Goal: Task Accomplishment & Management: Manage account settings

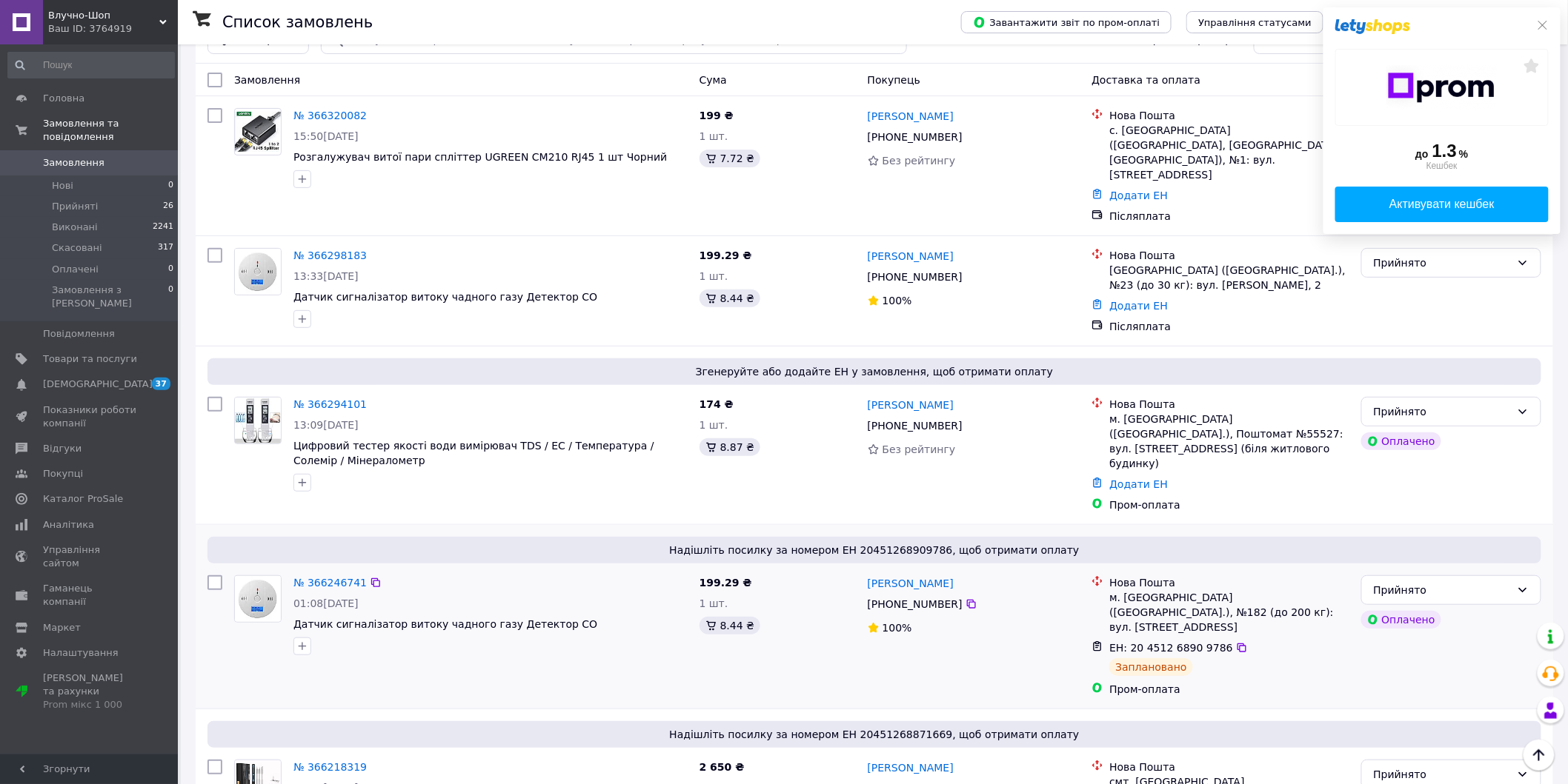
scroll to position [54, 0]
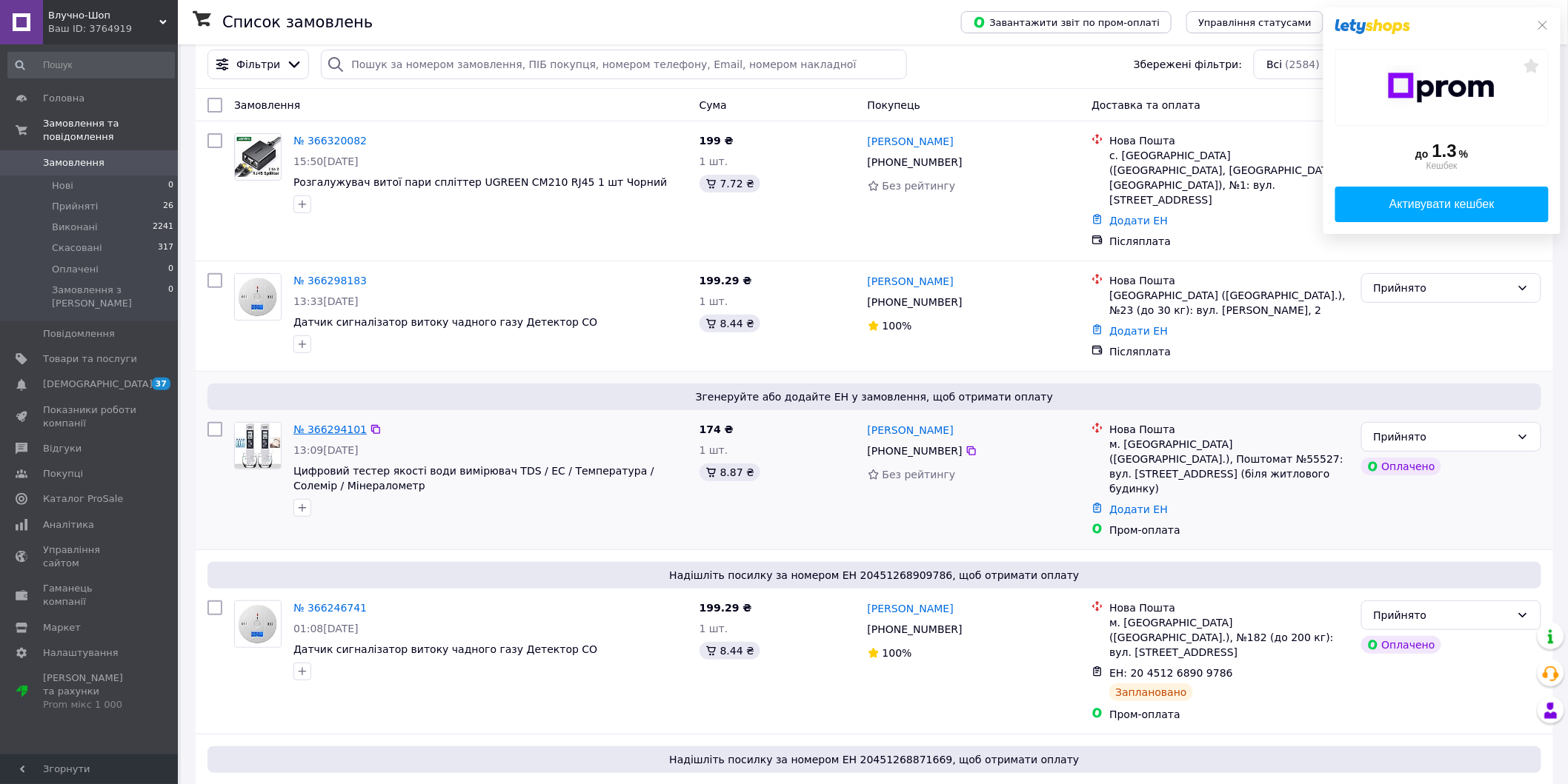
click at [337, 424] on link "№ 366294101" at bounding box center [330, 429] width 73 height 12
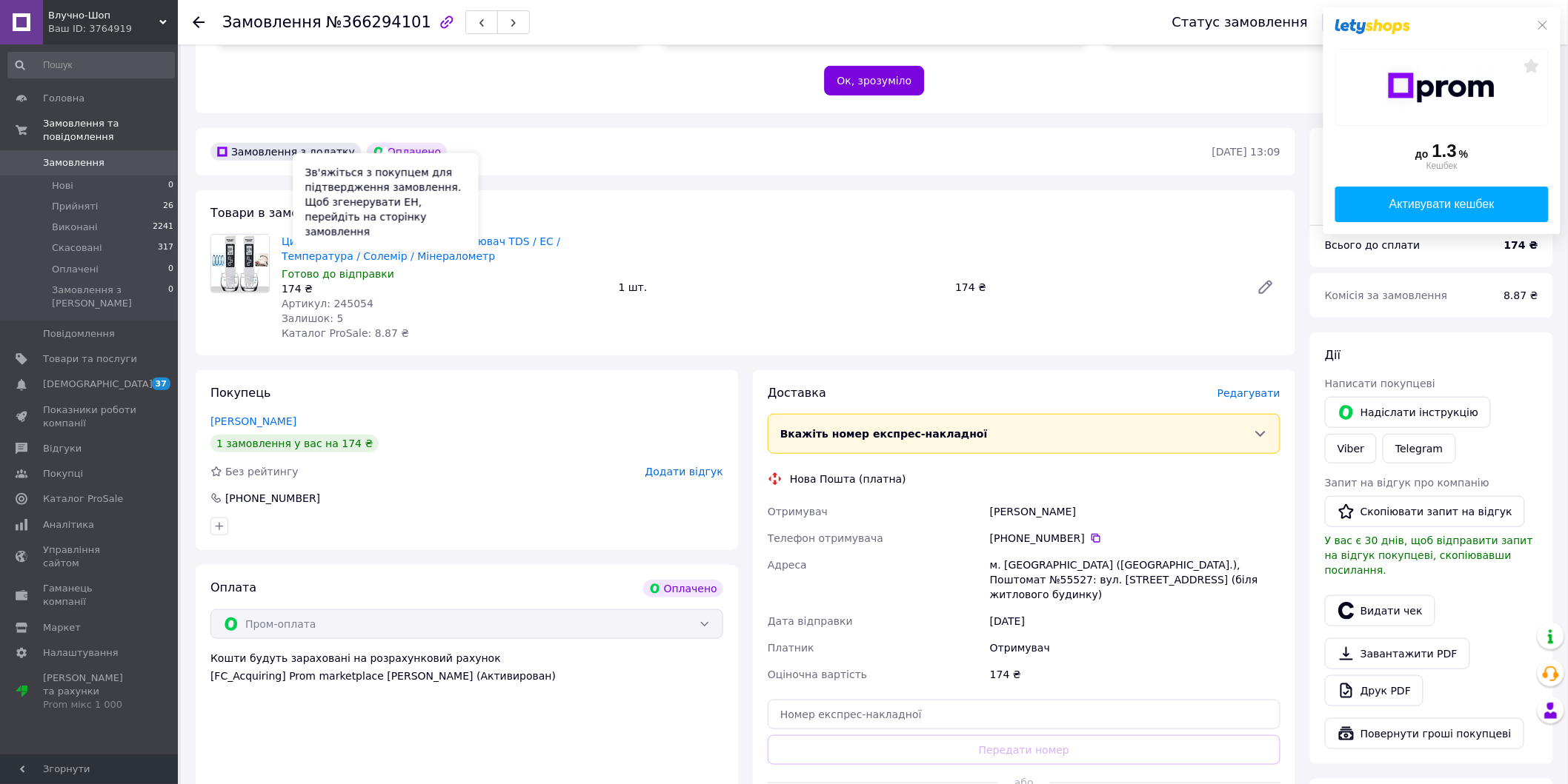
scroll to position [329, 0]
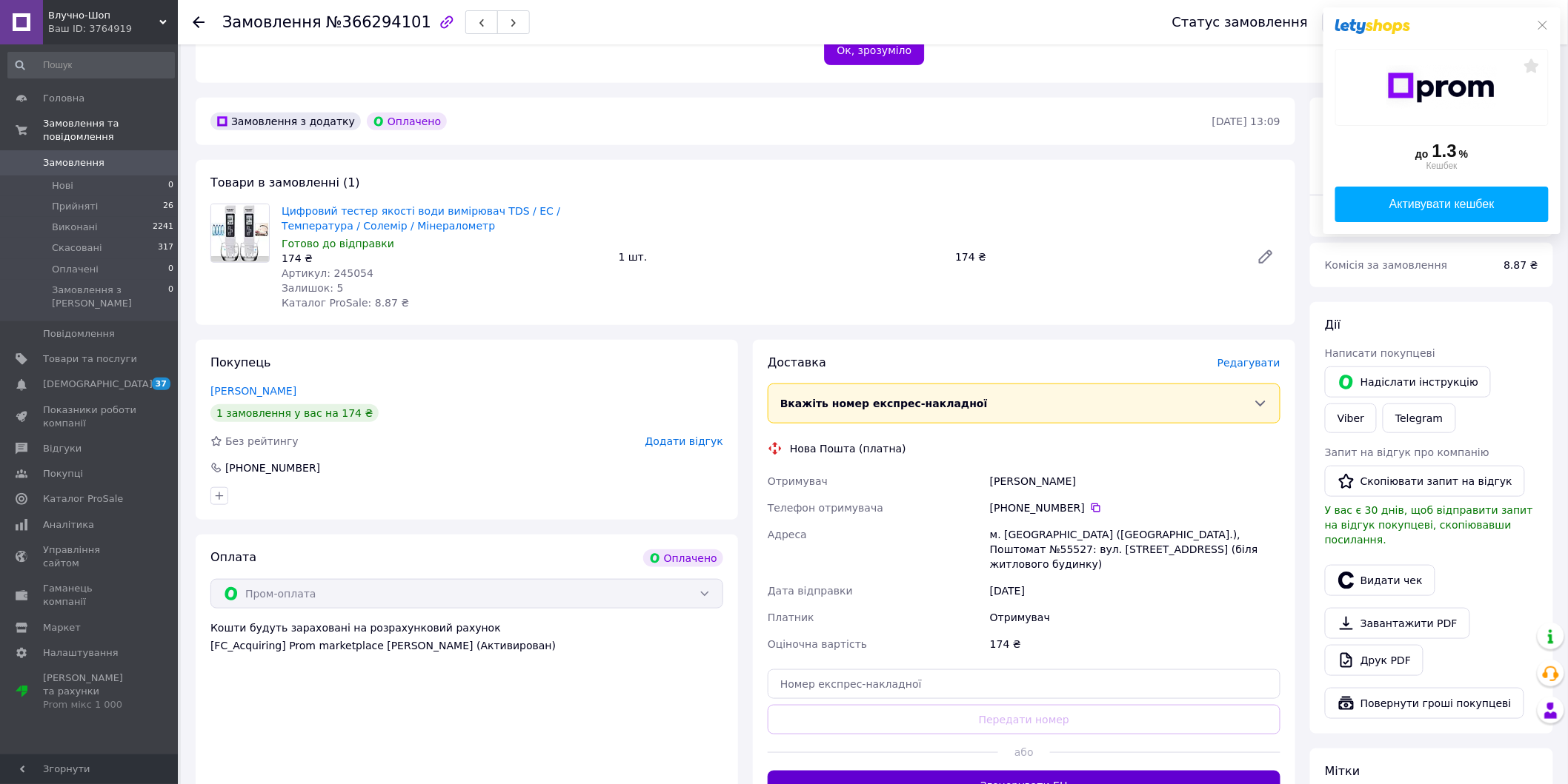
click at [976, 771] on button "Згенерувати ЕН" at bounding box center [1023, 786] width 512 height 30
click at [356, 268] on span "Артикул: 245054" at bounding box center [327, 274] width 92 height 12
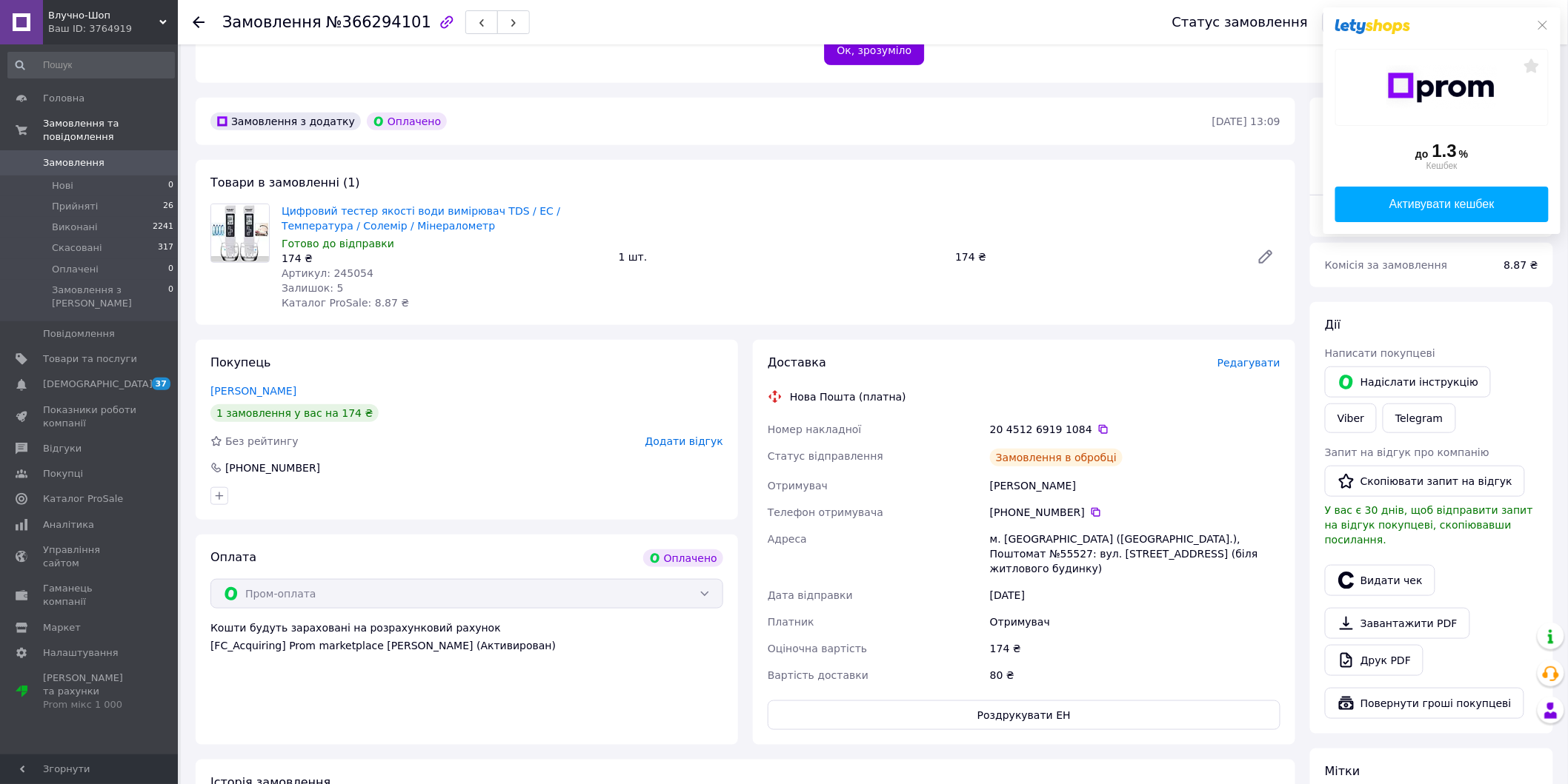
click at [327, 297] on span "Каталог ProSale: 8.87 ₴" at bounding box center [345, 303] width 128 height 12
click at [345, 268] on span "Артикул: 245054" at bounding box center [327, 274] width 92 height 12
copy span "245054"
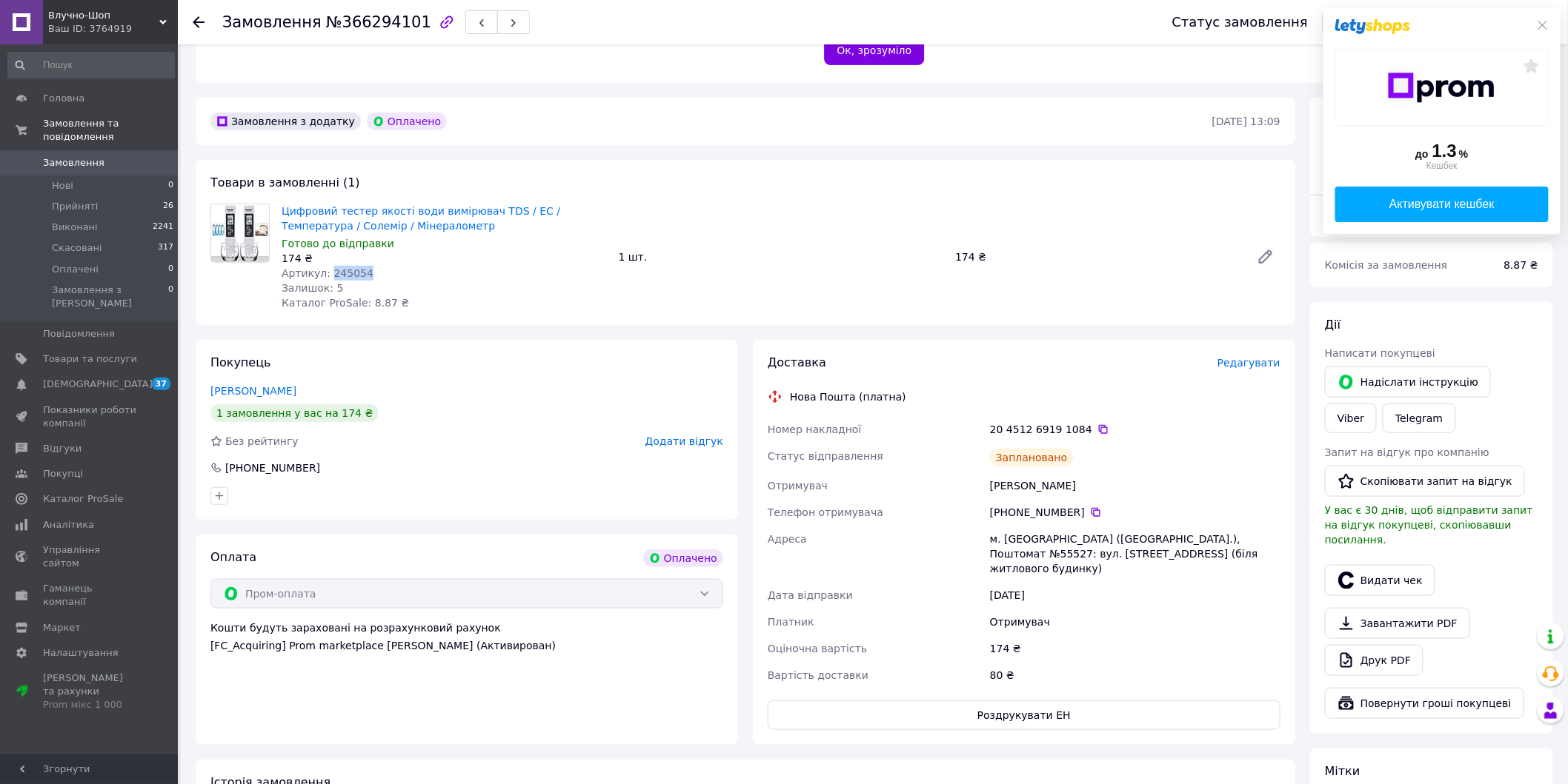
click at [207, 20] on div at bounding box center [207, 22] width 30 height 44
click at [194, 16] on icon at bounding box center [199, 22] width 12 height 12
click at [194, 15] on div "Замовлення №366294101 Статус замовлення Прийнято Виконано Скасовано Оплачено За…" at bounding box center [784, 386] width 1568 height 1430
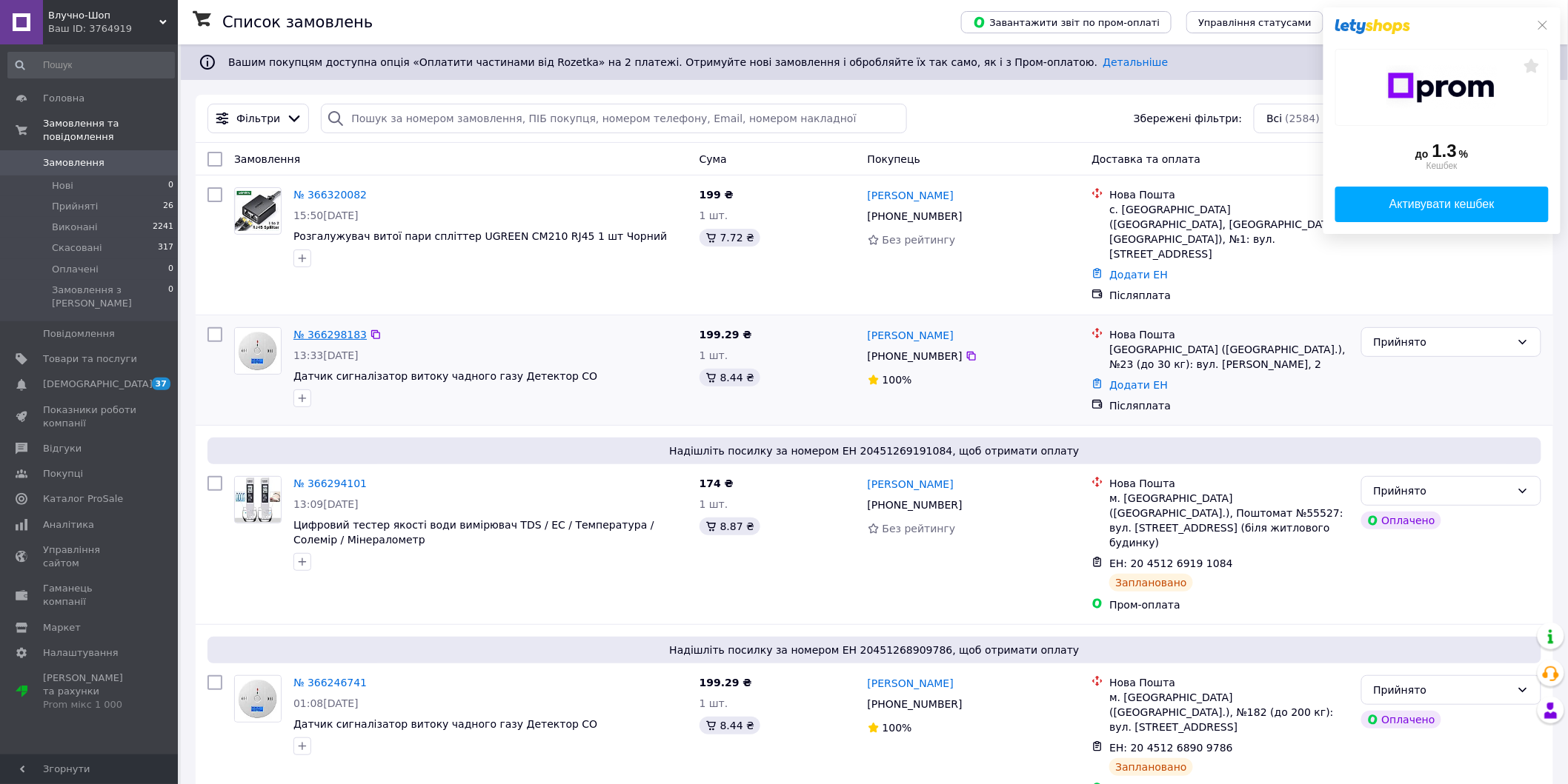
click at [345, 329] on link "№ 366298183" at bounding box center [330, 335] width 73 height 12
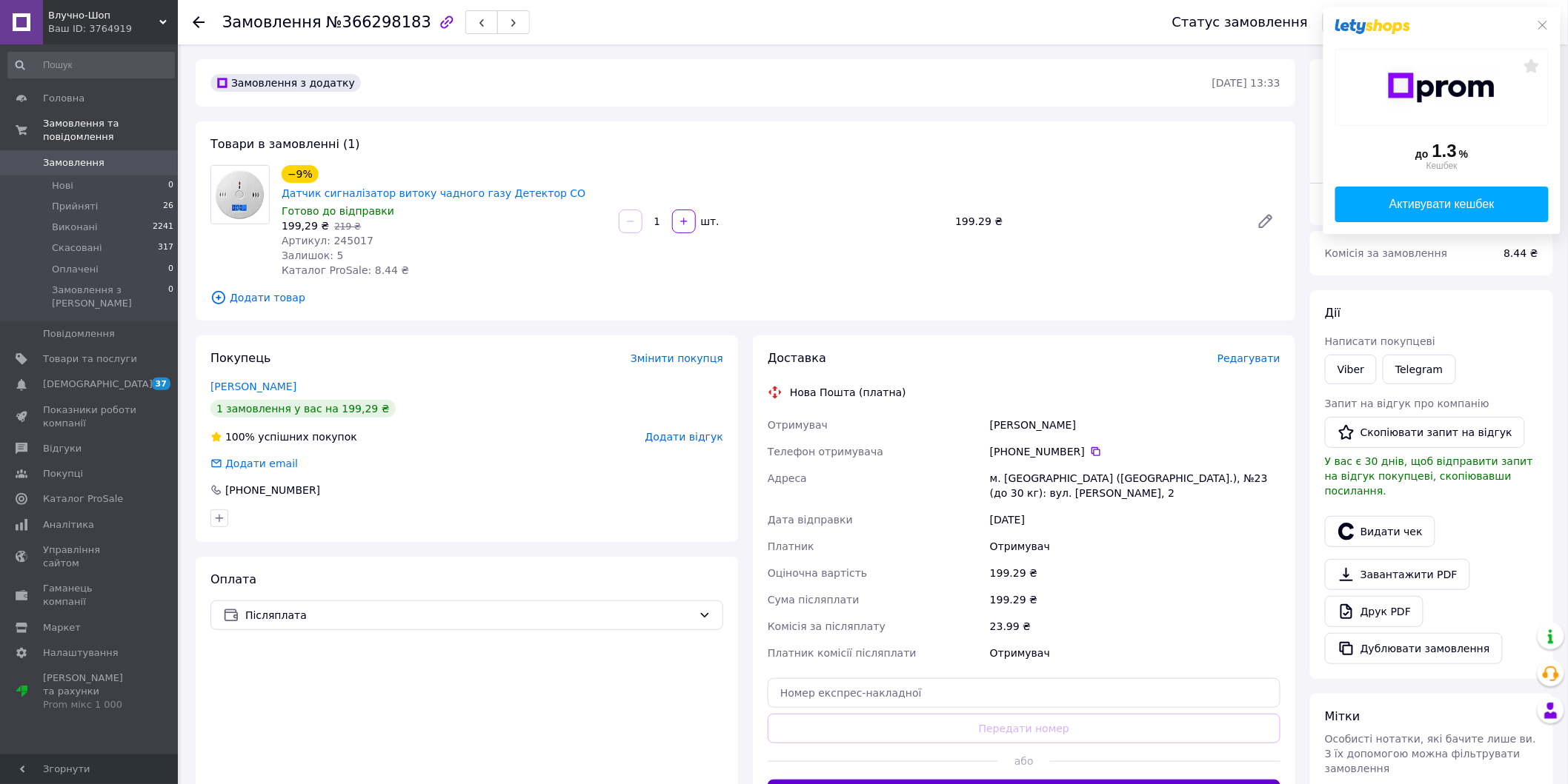
click at [1040, 780] on button "Згенерувати ЕН" at bounding box center [1023, 794] width 512 height 30
click at [1040, 772] on div "Доставка Редагувати Нова Пошта (платна) Отримувач [PERSON_NAME] Телефон отримув…" at bounding box center [1023, 579] width 512 height 459
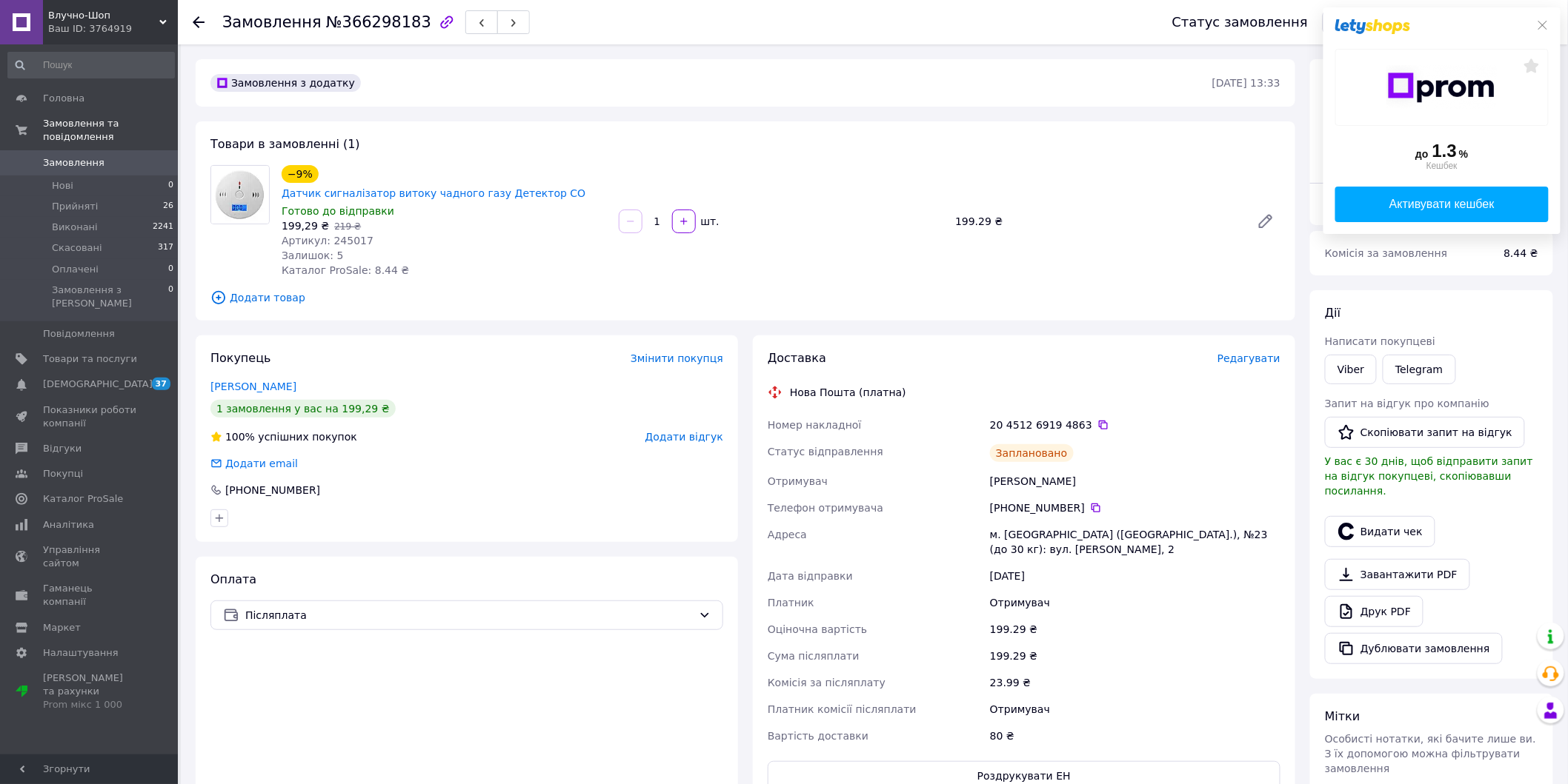
click at [350, 235] on span "Артикул: 245017" at bounding box center [327, 241] width 92 height 12
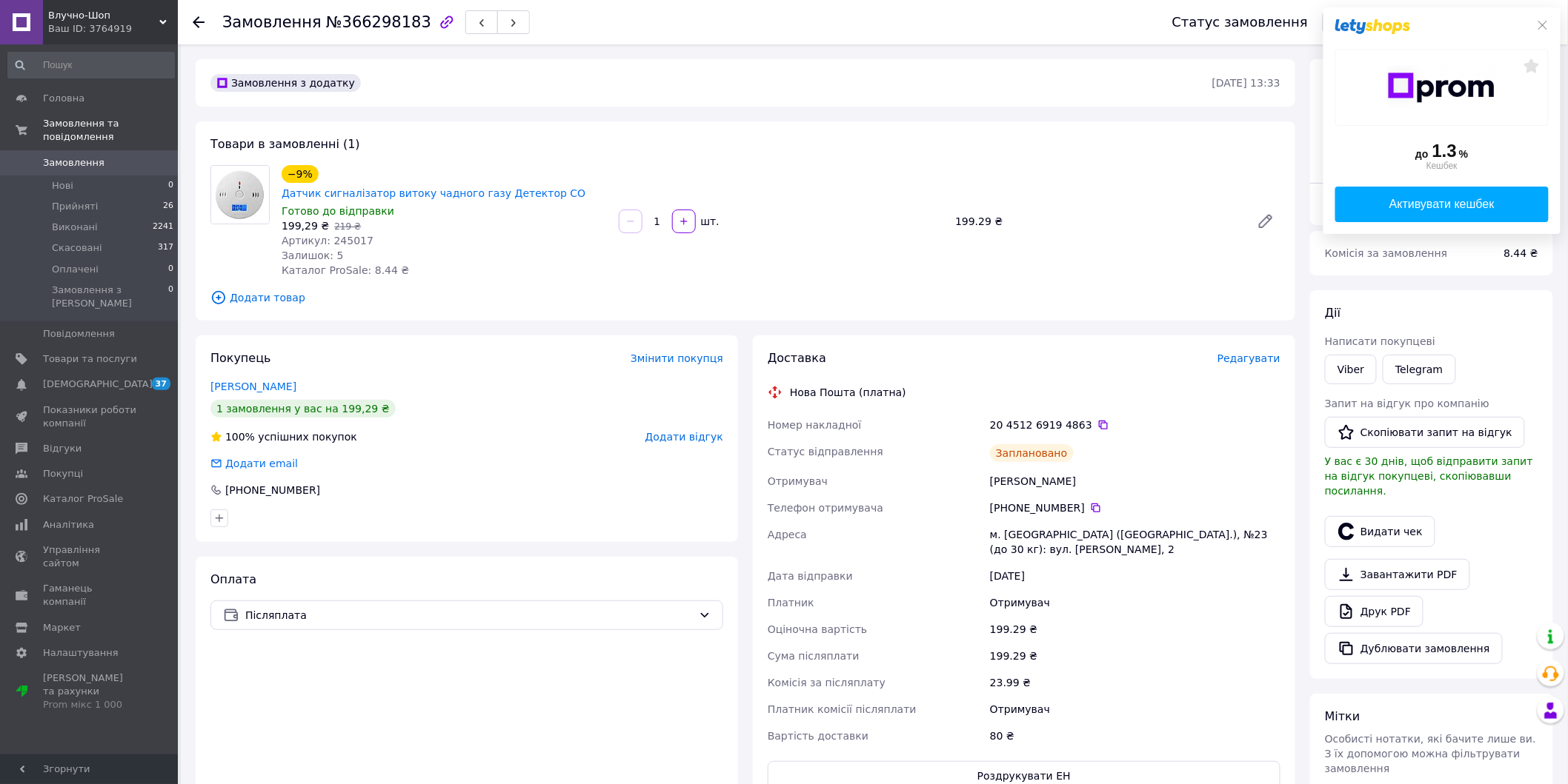
click at [201, 22] on use at bounding box center [199, 22] width 12 height 12
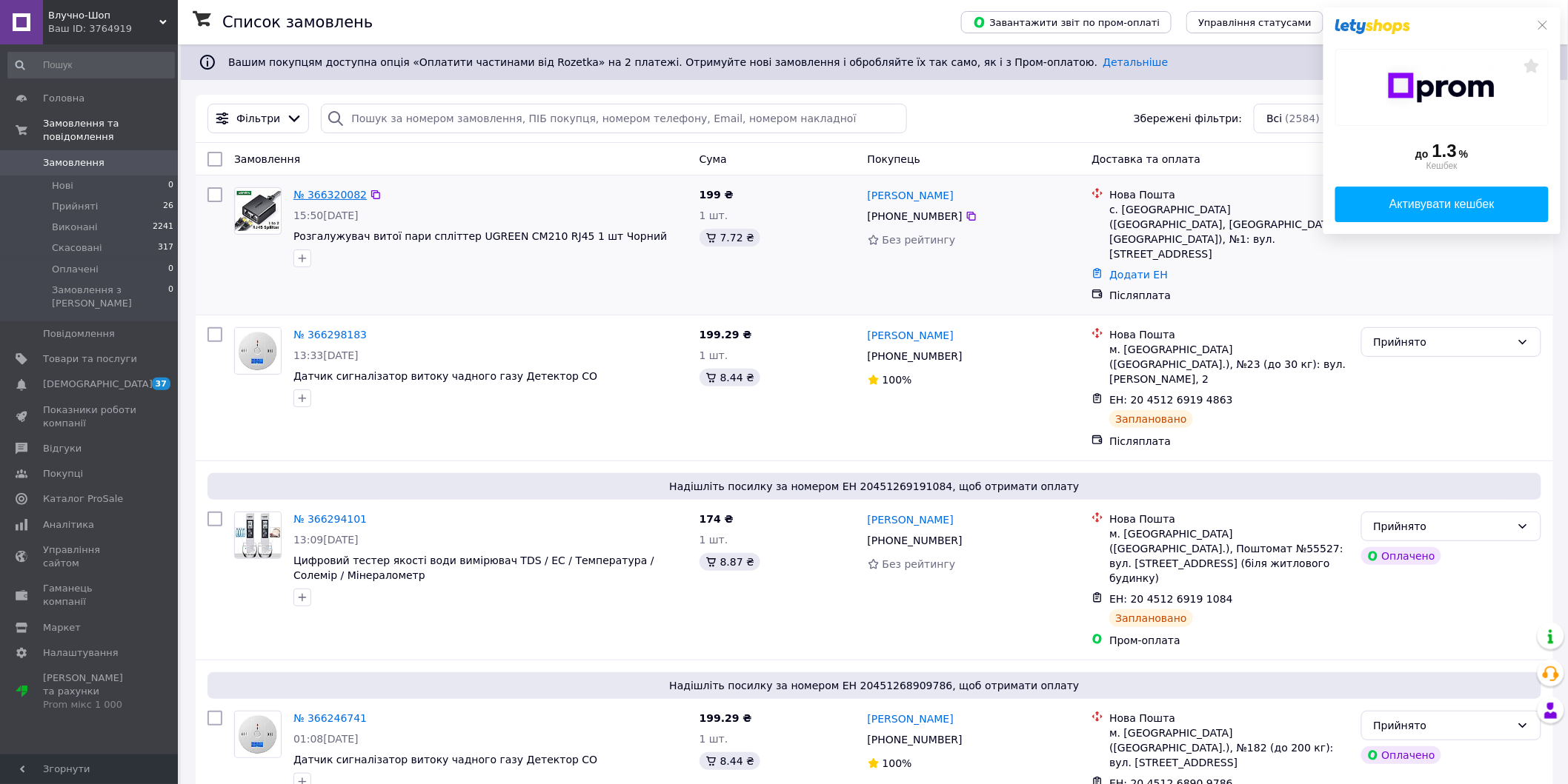
click at [340, 189] on link "№ 366320082" at bounding box center [330, 195] width 73 height 12
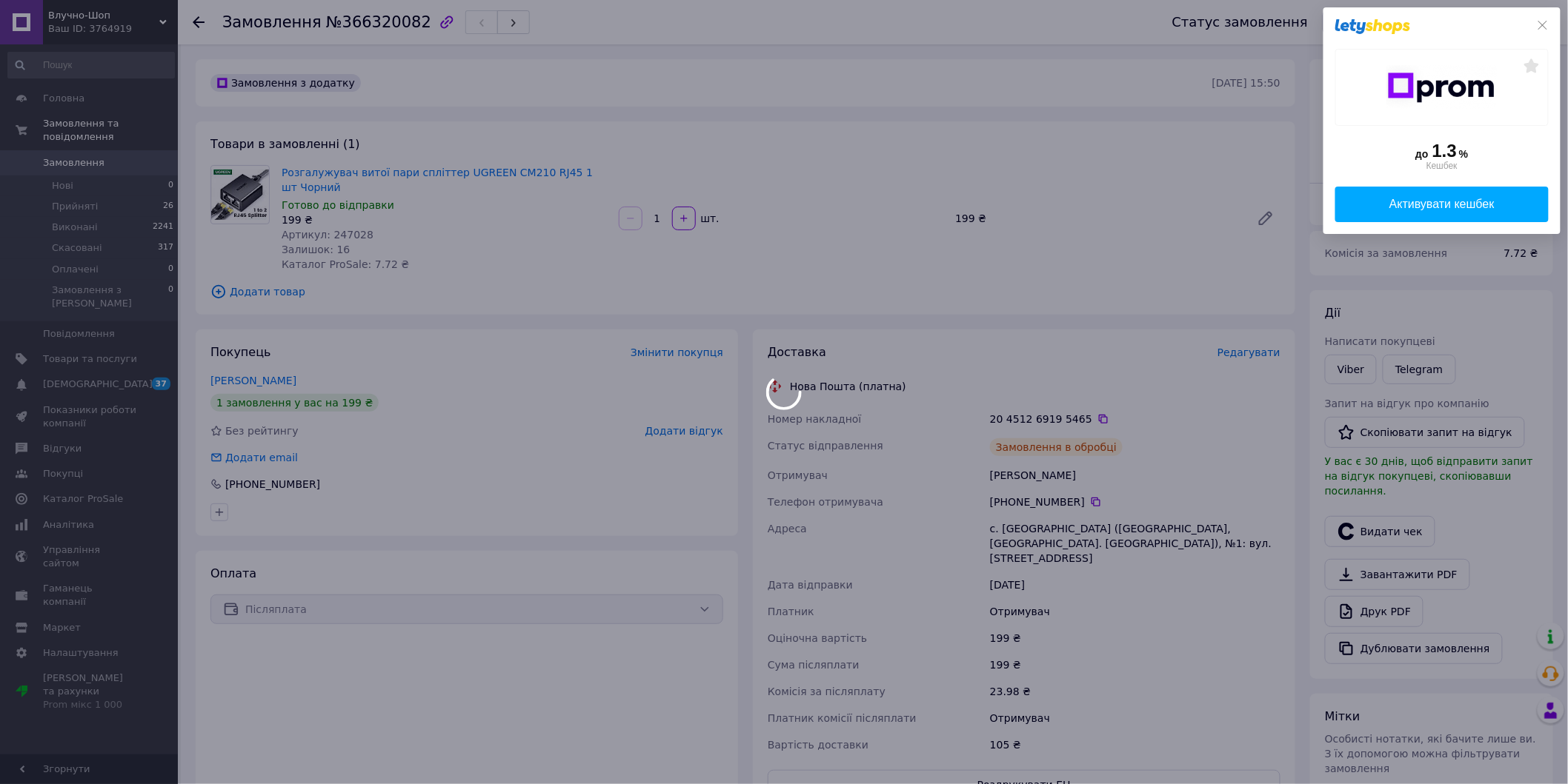
click at [350, 236] on div at bounding box center [784, 392] width 1568 height 784
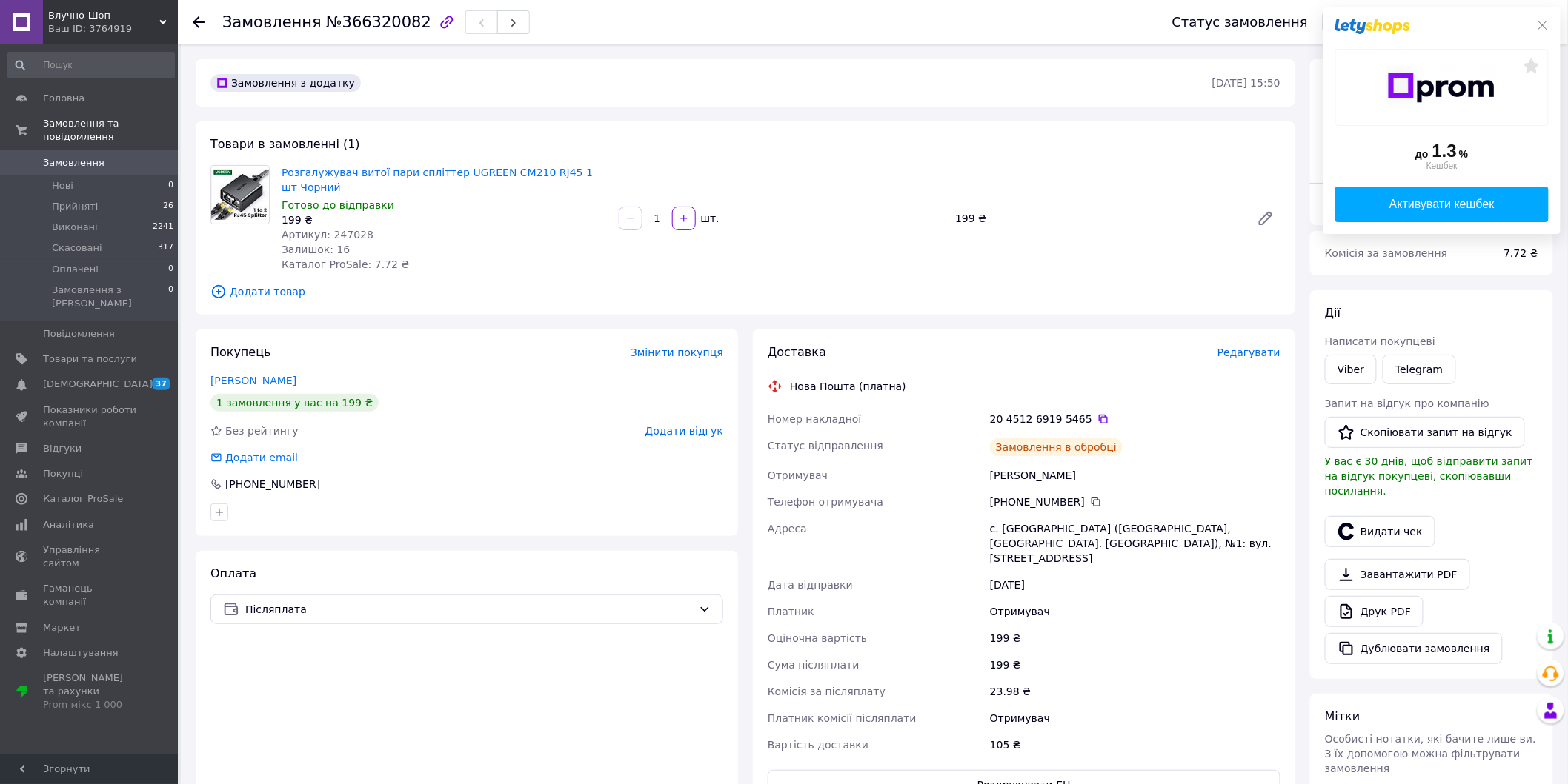
click at [350, 235] on span "Артикул: 247028" at bounding box center [327, 235] width 92 height 12
copy span "247028"
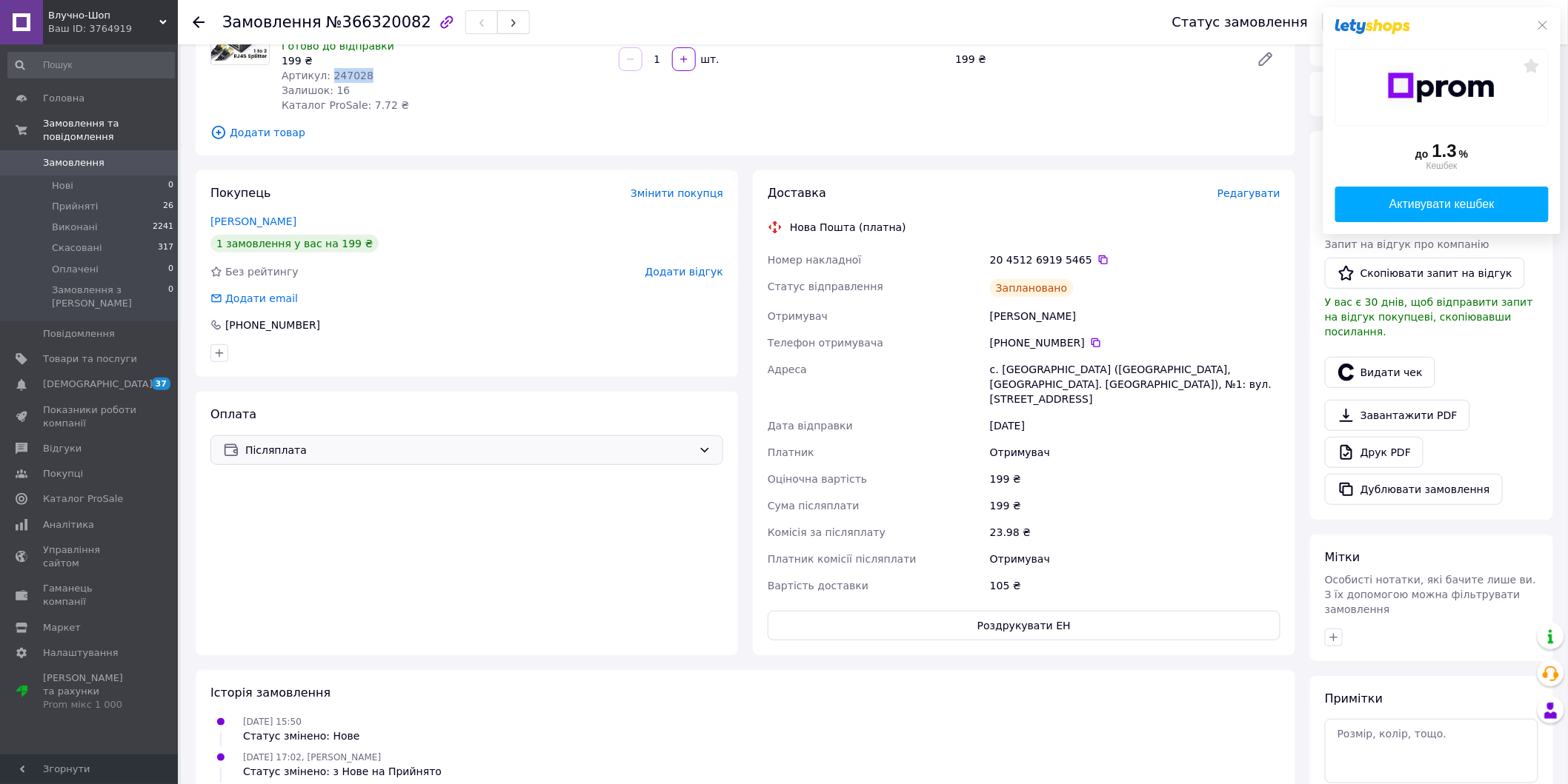
scroll to position [164, 0]
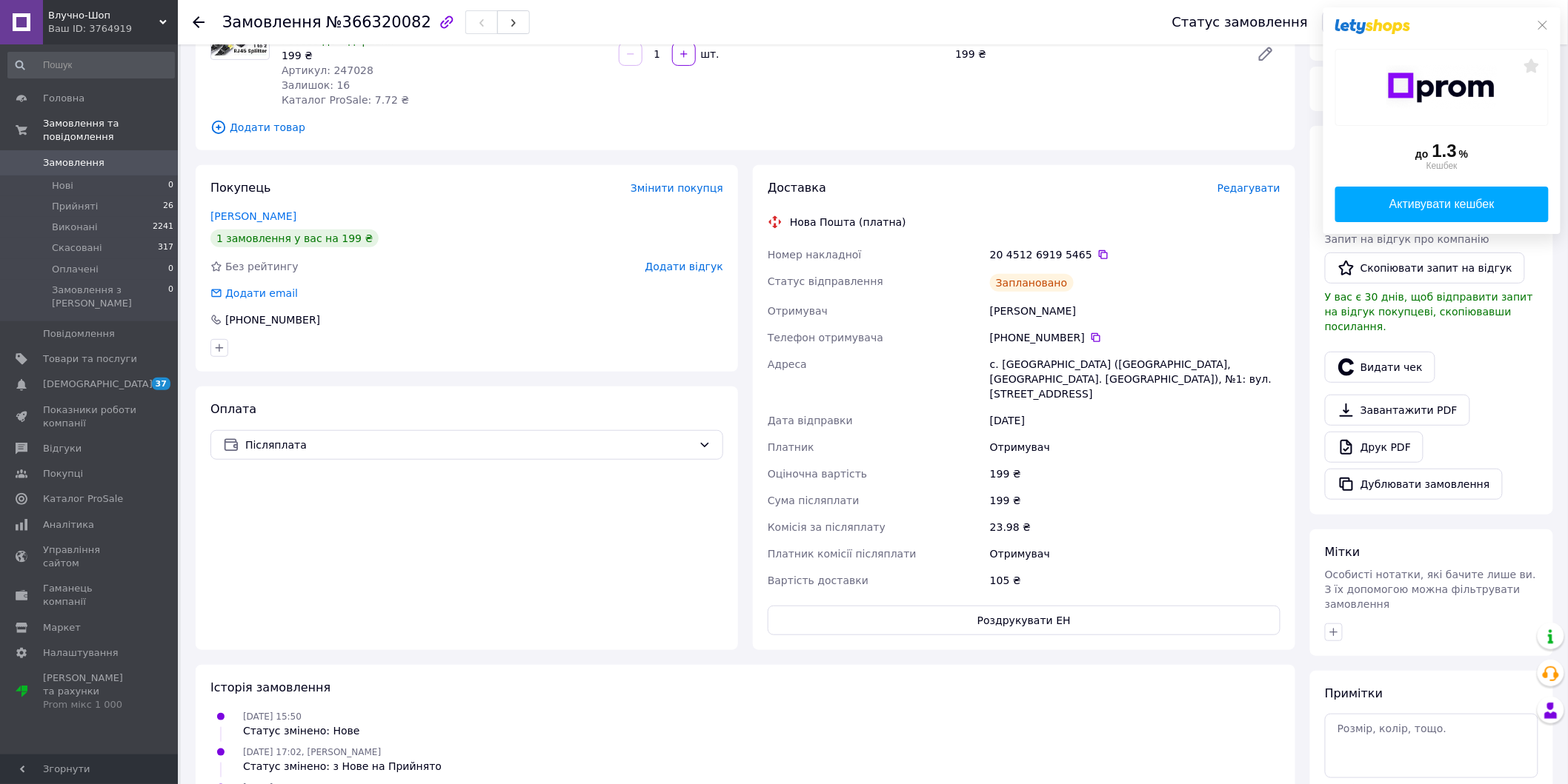
click at [193, 20] on icon at bounding box center [199, 22] width 12 height 12
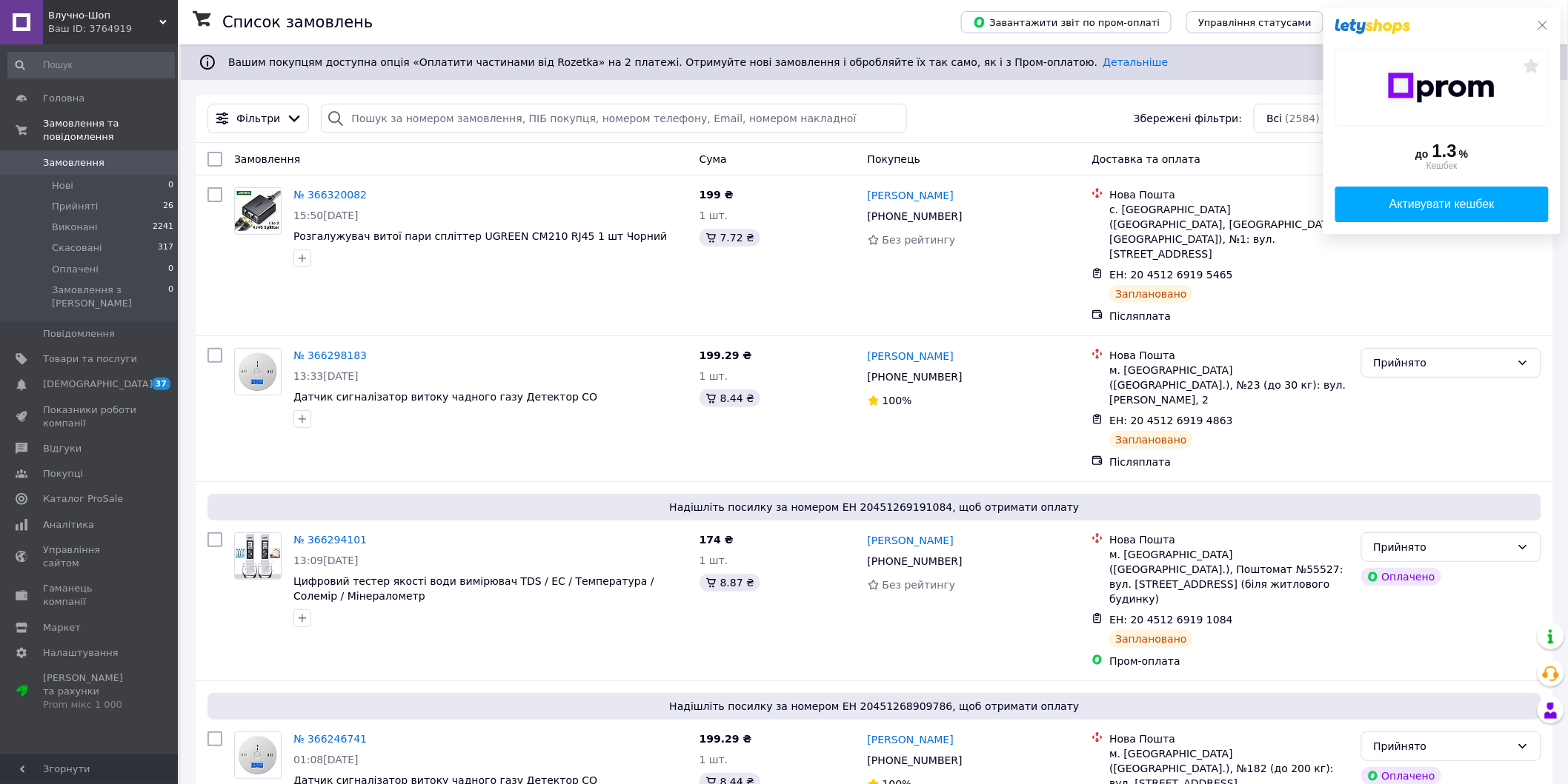
click at [1538, 28] on icon at bounding box center [1543, 26] width 12 height 12
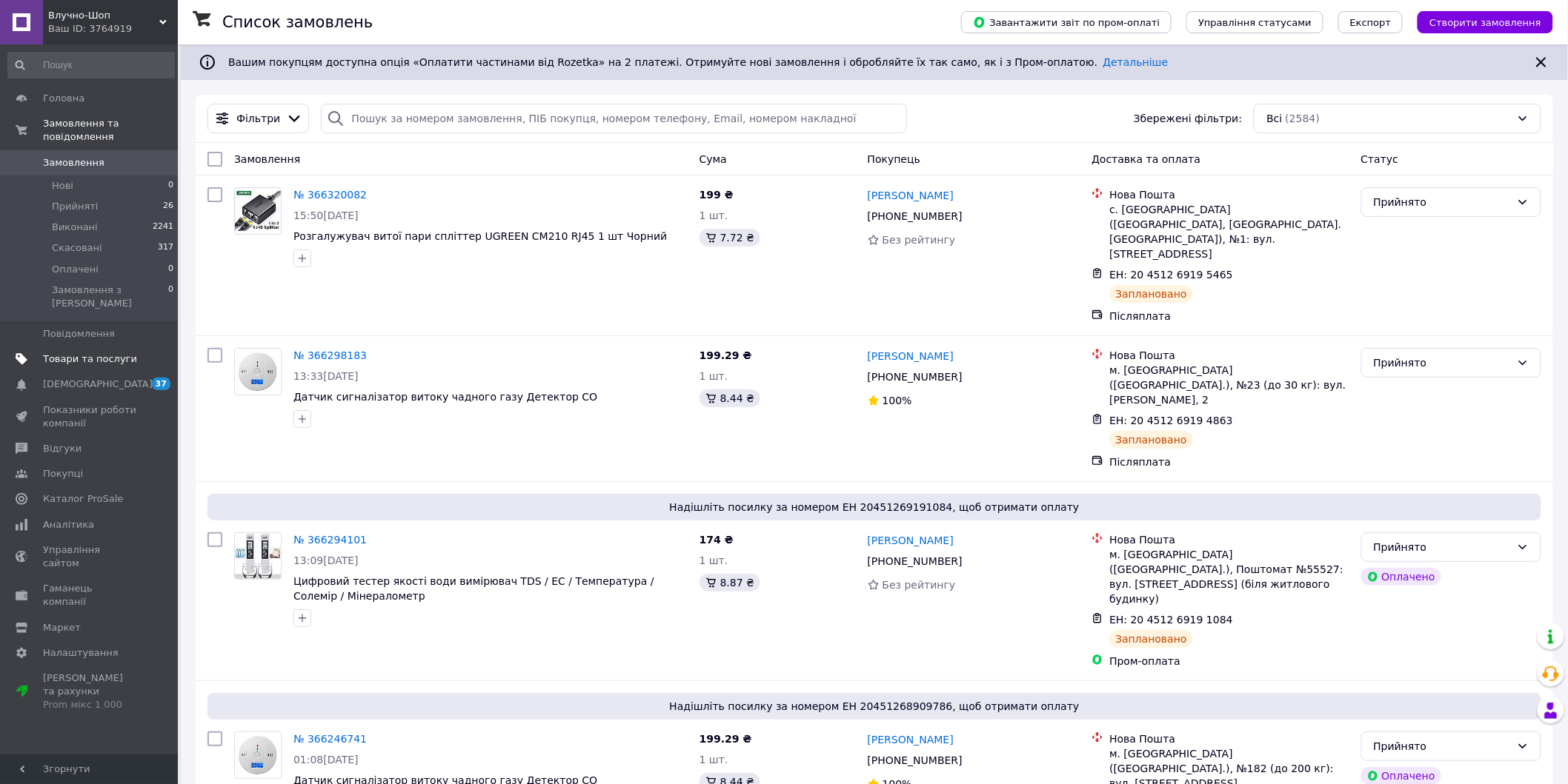
click at [75, 353] on span "Товари та послуги" at bounding box center [90, 360] width 94 height 14
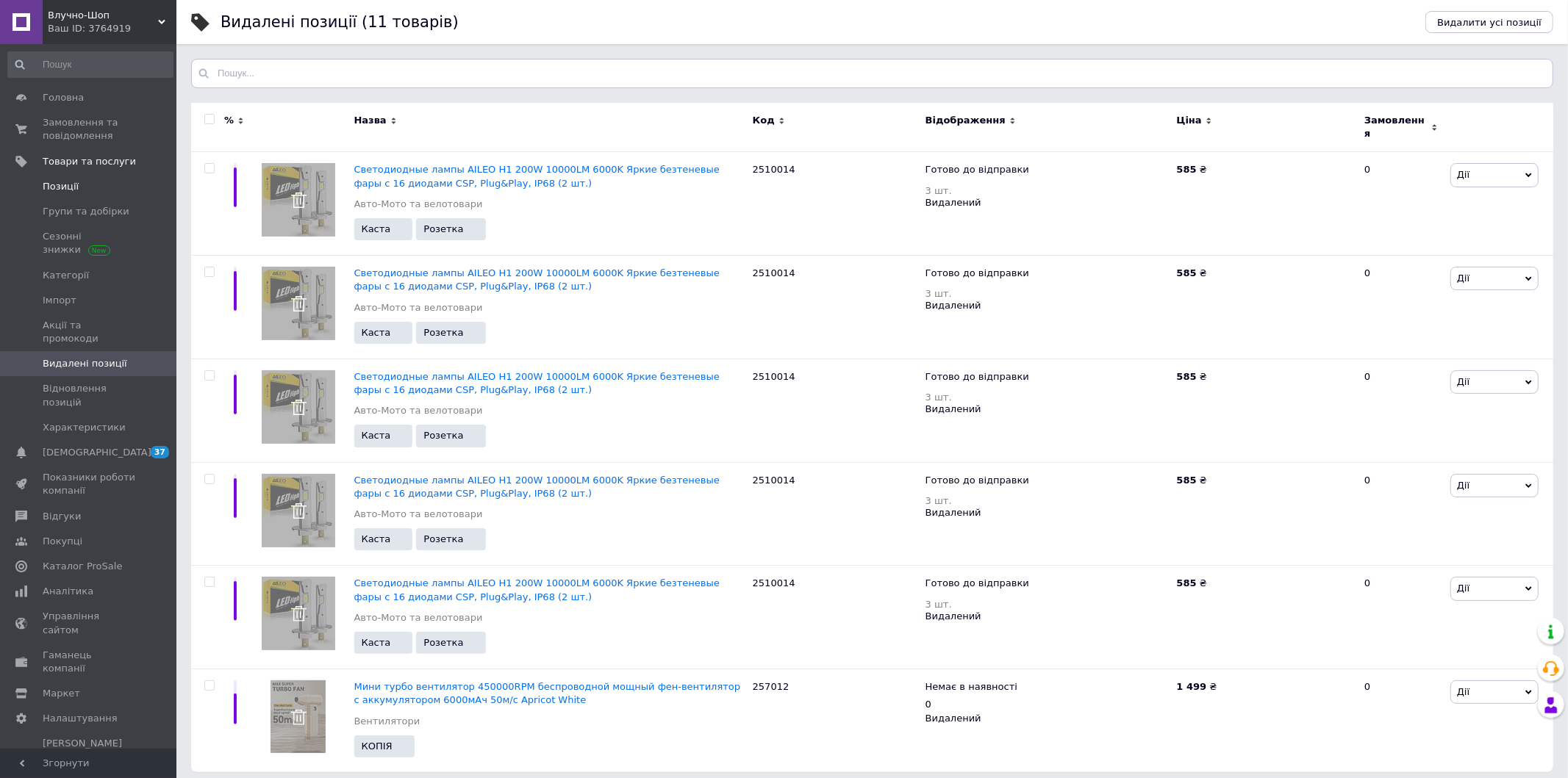
click at [63, 184] on span "Позиції" at bounding box center [60, 187] width 36 height 14
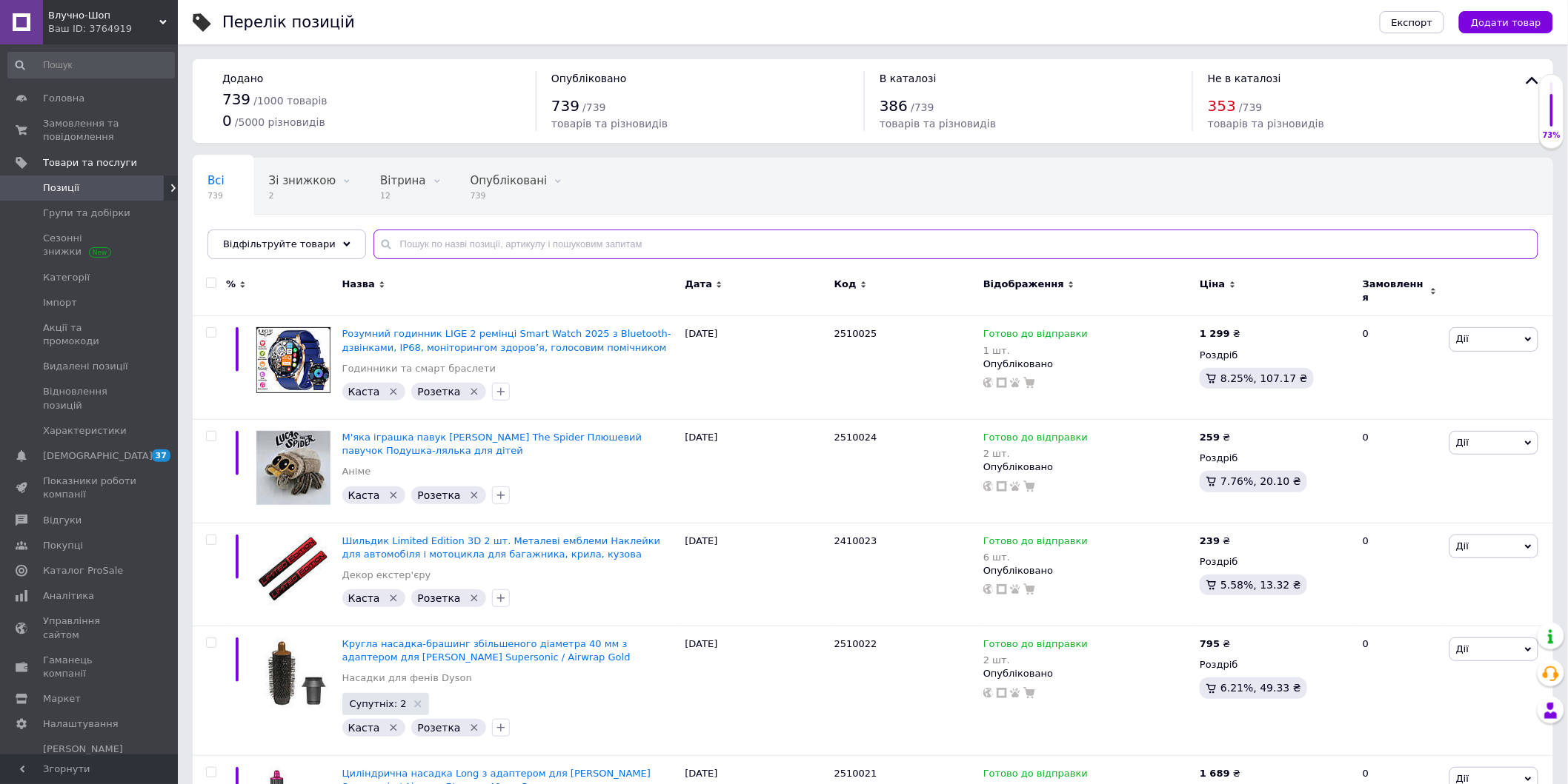
click at [454, 241] on input "text" at bounding box center [956, 244] width 1165 height 30
paste input "256017"
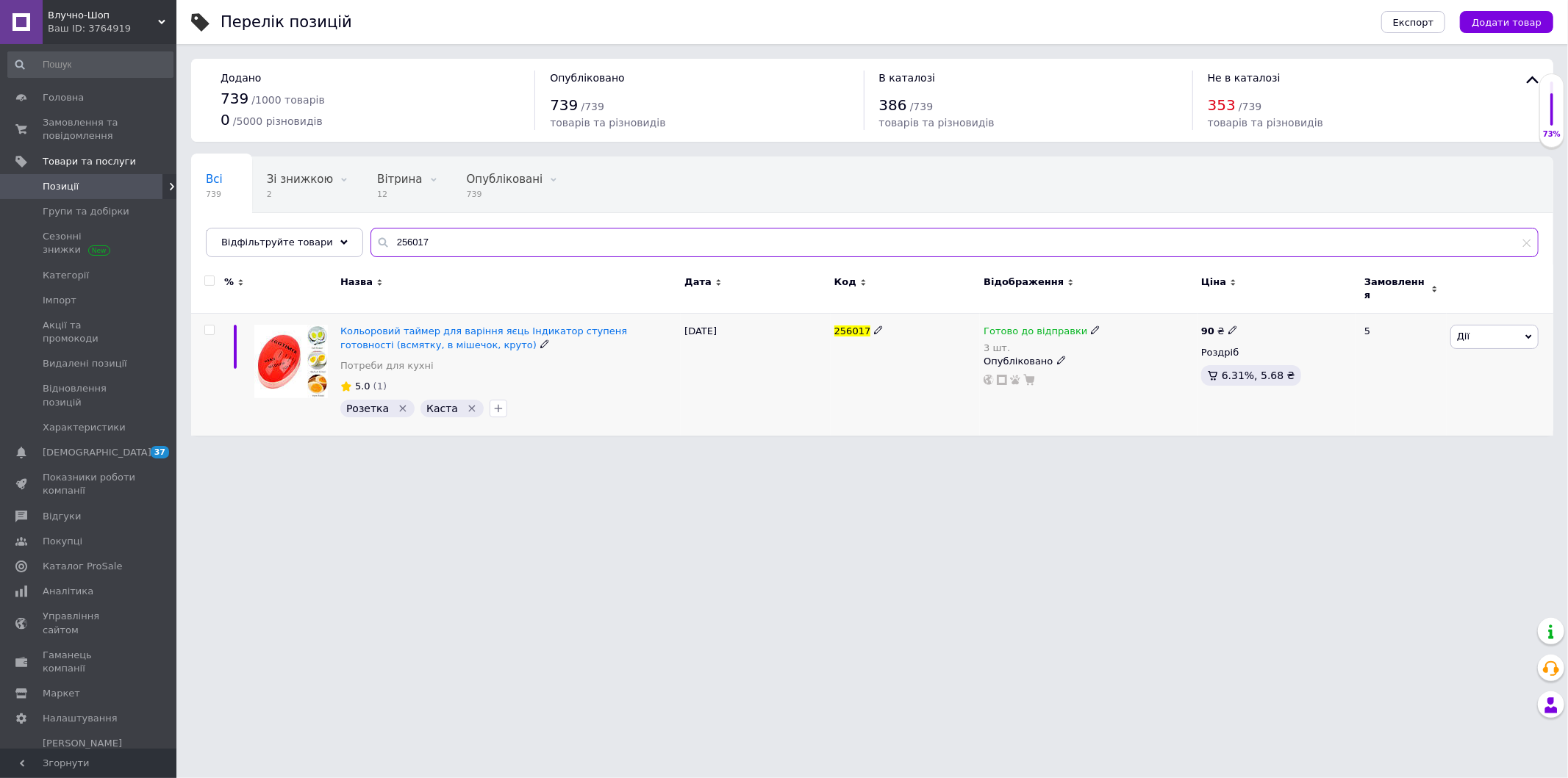
type input "256017"
click at [1091, 326] on icon at bounding box center [1095, 330] width 8 height 8
click at [1130, 315] on span "Готово до відправки" at bounding box center [1136, 327] width 51 height 25
click at [1112, 376] on input "3" at bounding box center [1156, 391] width 112 height 30
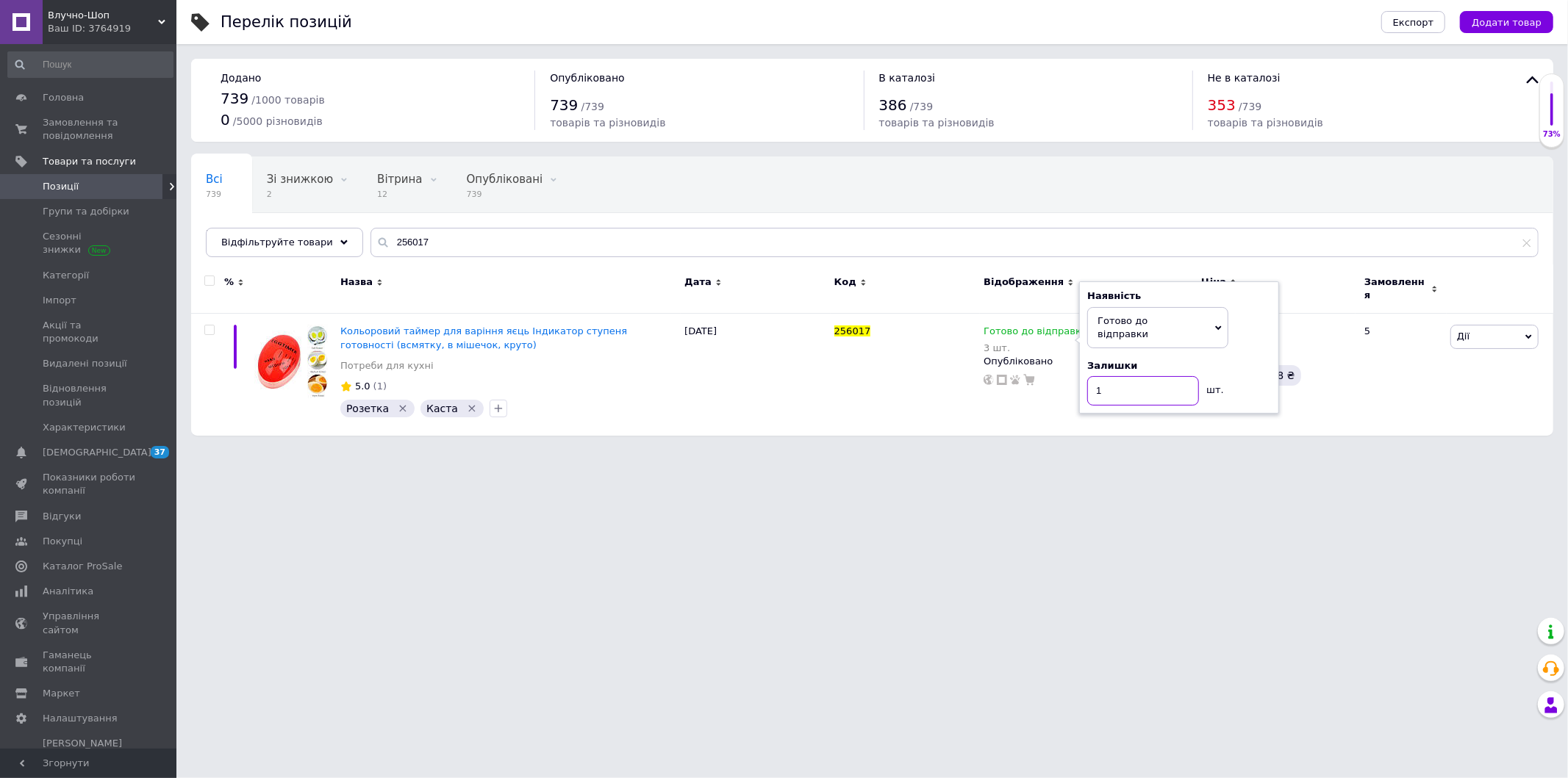
type input "1"
click at [1102, 451] on html "Влучно-Шоп Ваш ID: 3764919 Сайт Влучно-Шоп Кабінет покупця Перевірити стан сист…" at bounding box center [784, 225] width 1568 height 451
